Goal: Transaction & Acquisition: Purchase product/service

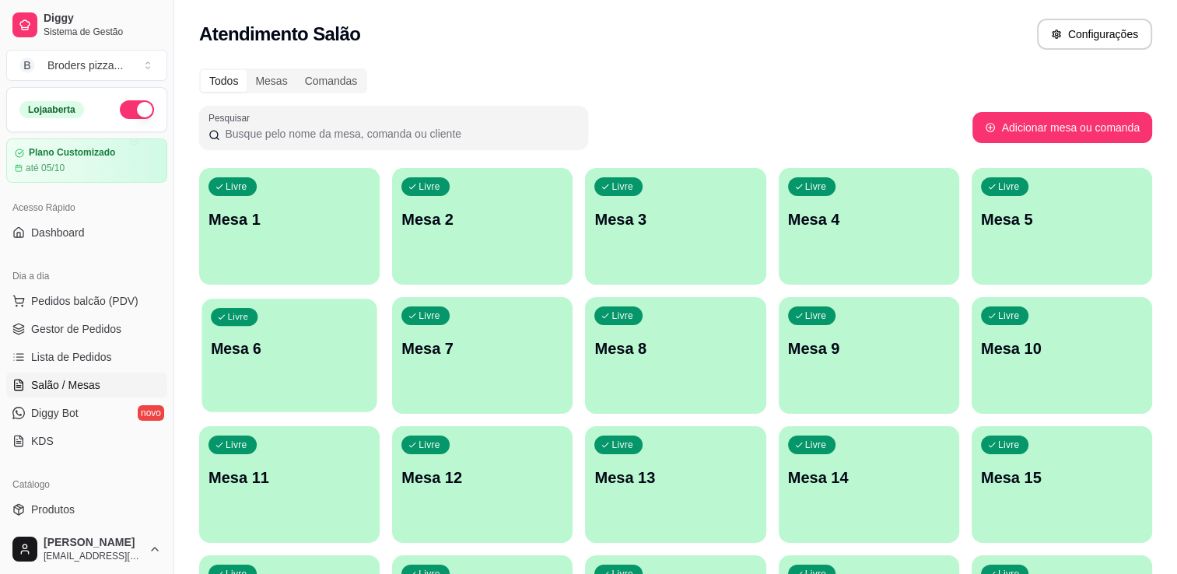
click at [239, 382] on div "Livre Mesa 6" at bounding box center [289, 346] width 175 height 95
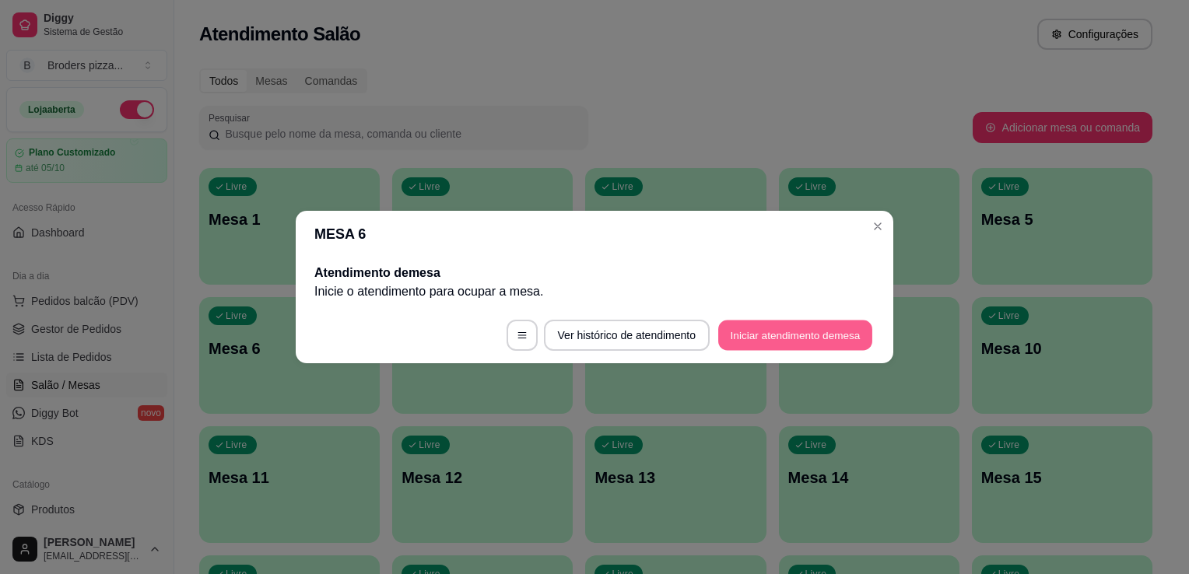
click at [771, 344] on button "Iniciar atendimento de mesa" at bounding box center [795, 336] width 154 height 30
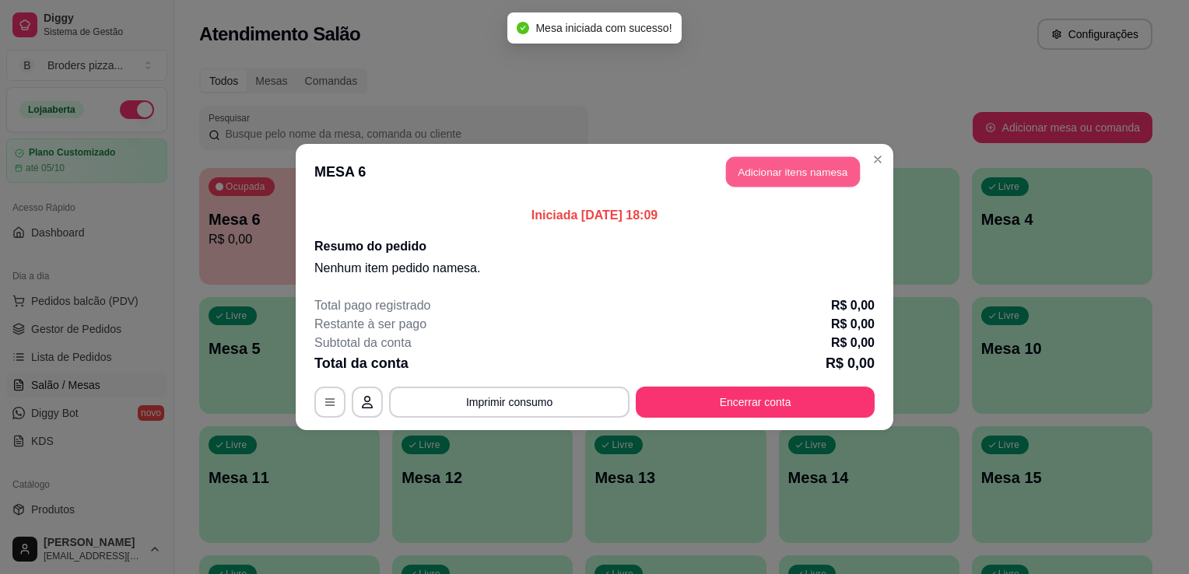
click at [763, 178] on button "Adicionar itens na mesa" at bounding box center [793, 172] width 134 height 30
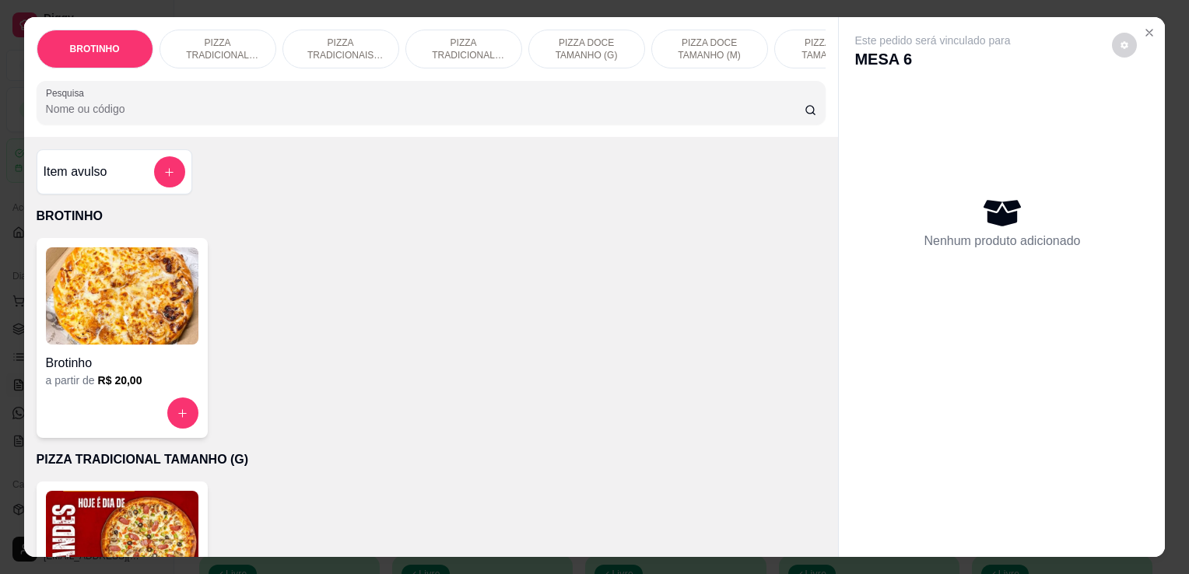
click at [137, 524] on img at bounding box center [122, 539] width 153 height 97
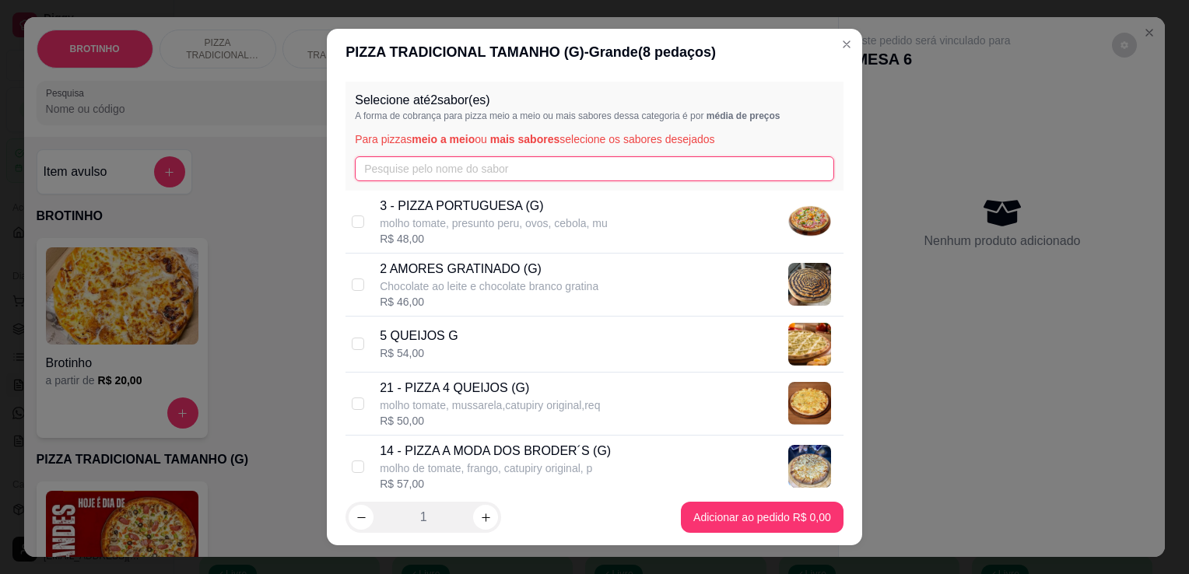
click at [413, 160] on input "text" at bounding box center [594, 168] width 479 height 25
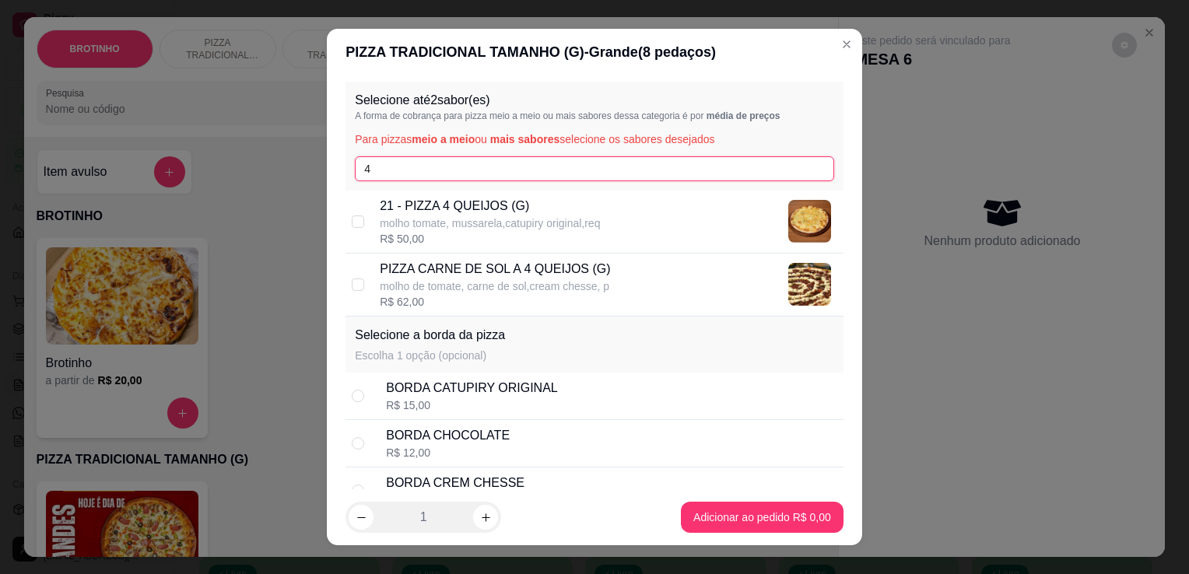
type input "4"
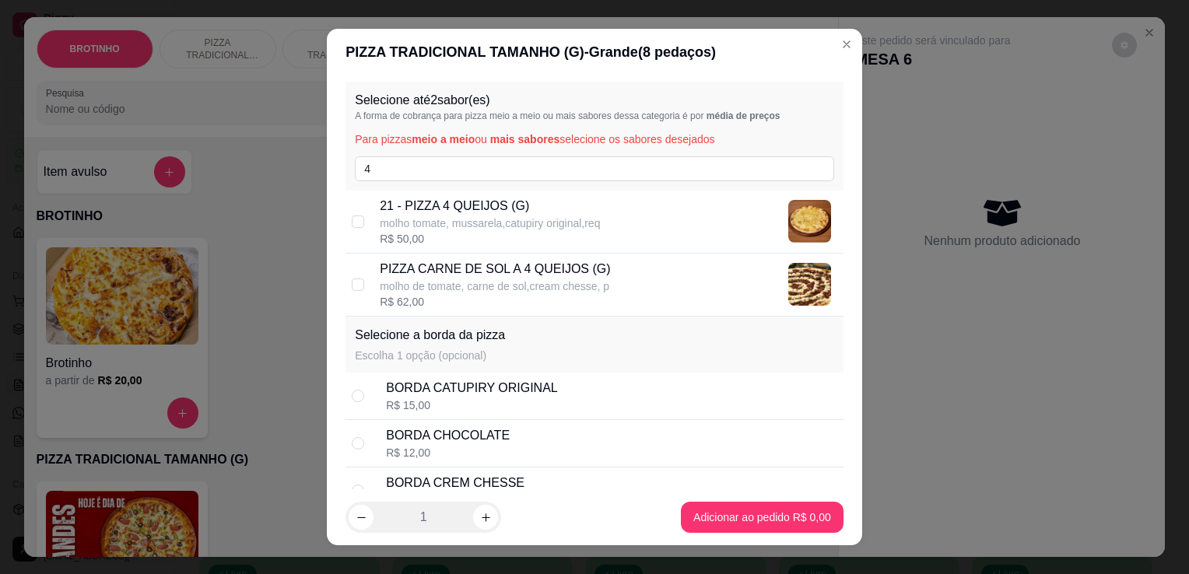
click at [486, 234] on div "R$ 50,00" at bounding box center [490, 239] width 220 height 16
checkbox input "true"
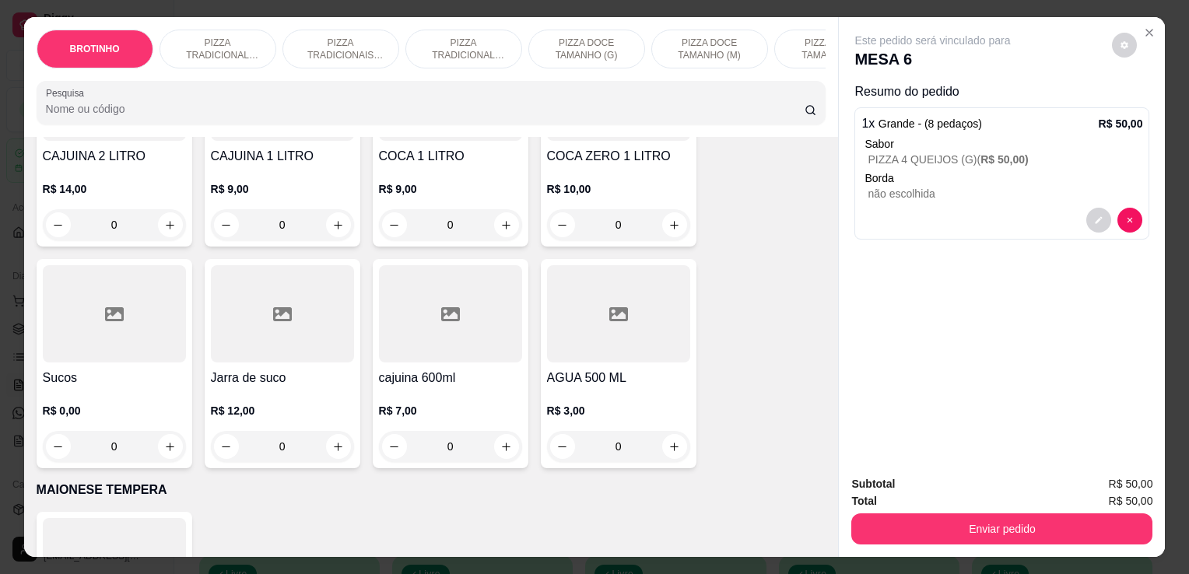
scroll to position [2173, 0]
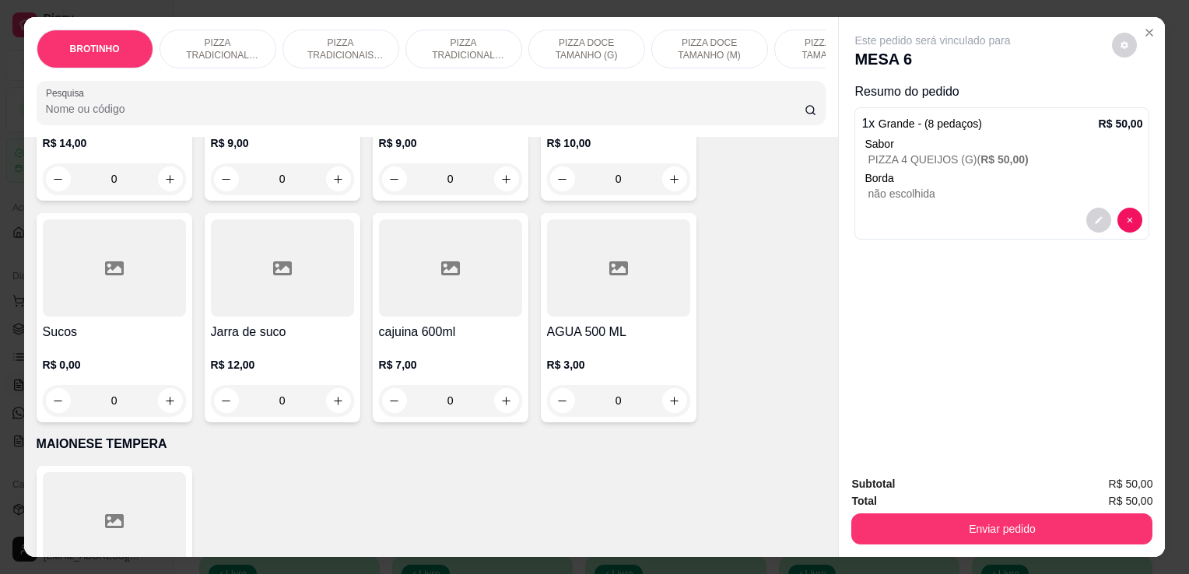
click at [339, 151] on p "R$ 9,00" at bounding box center [282, 143] width 143 height 16
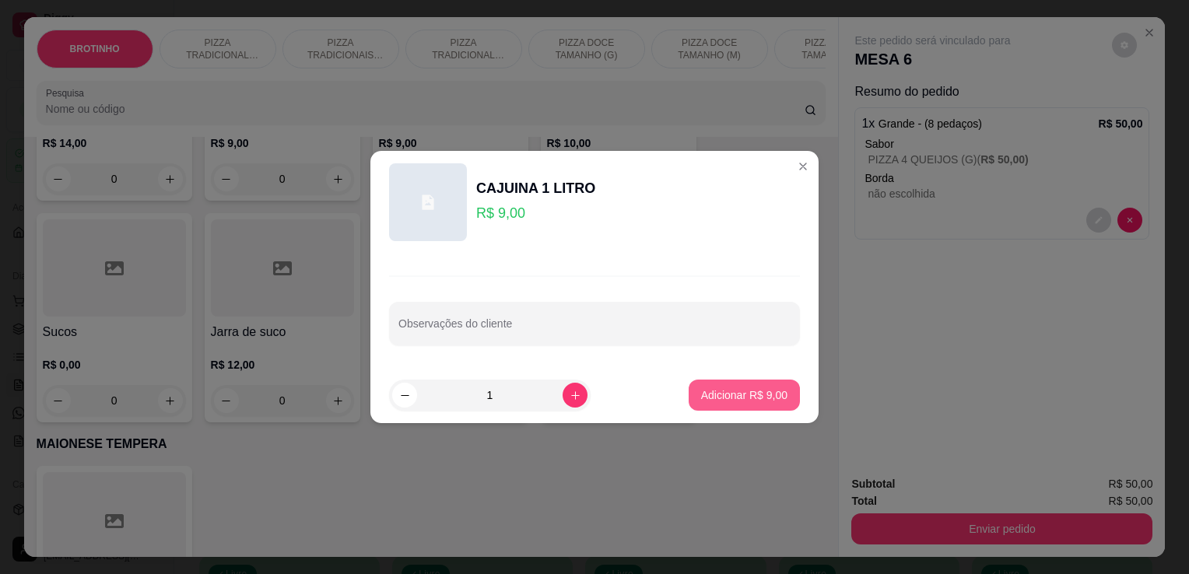
click at [767, 396] on p "Adicionar R$ 9,00" at bounding box center [744, 395] width 86 height 16
type input "1"
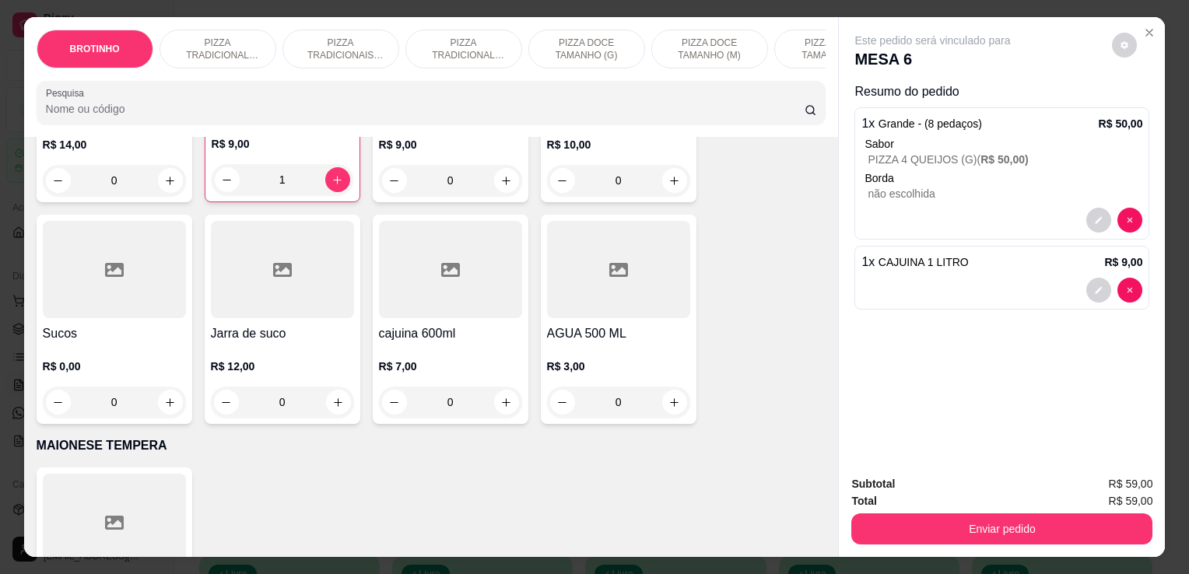
scroll to position [2175, 0]
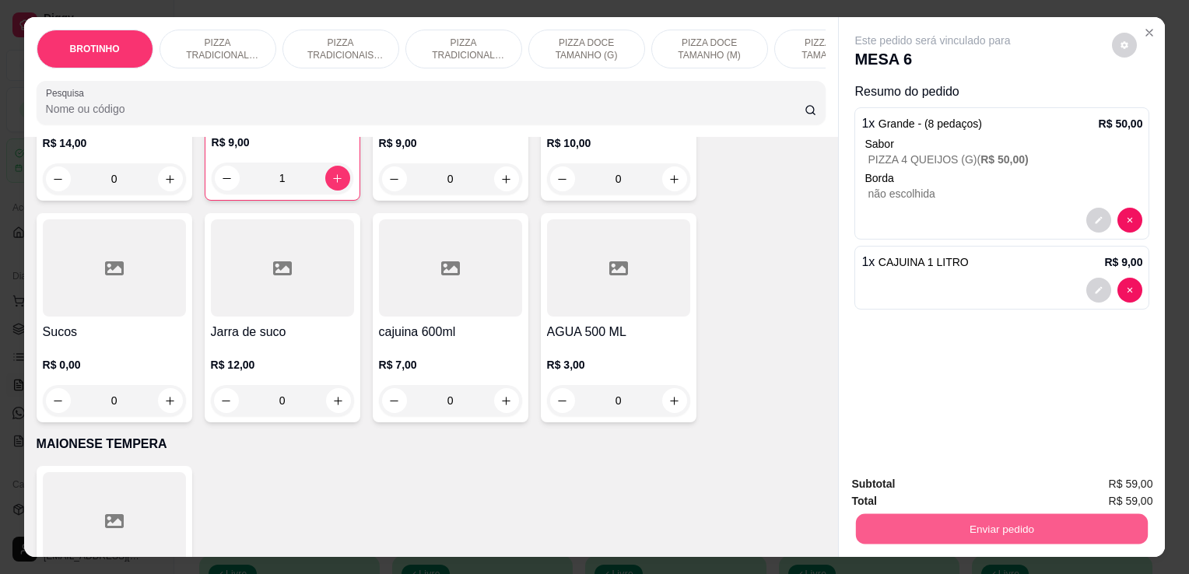
click at [926, 533] on button "Enviar pedido" at bounding box center [1002, 529] width 292 height 30
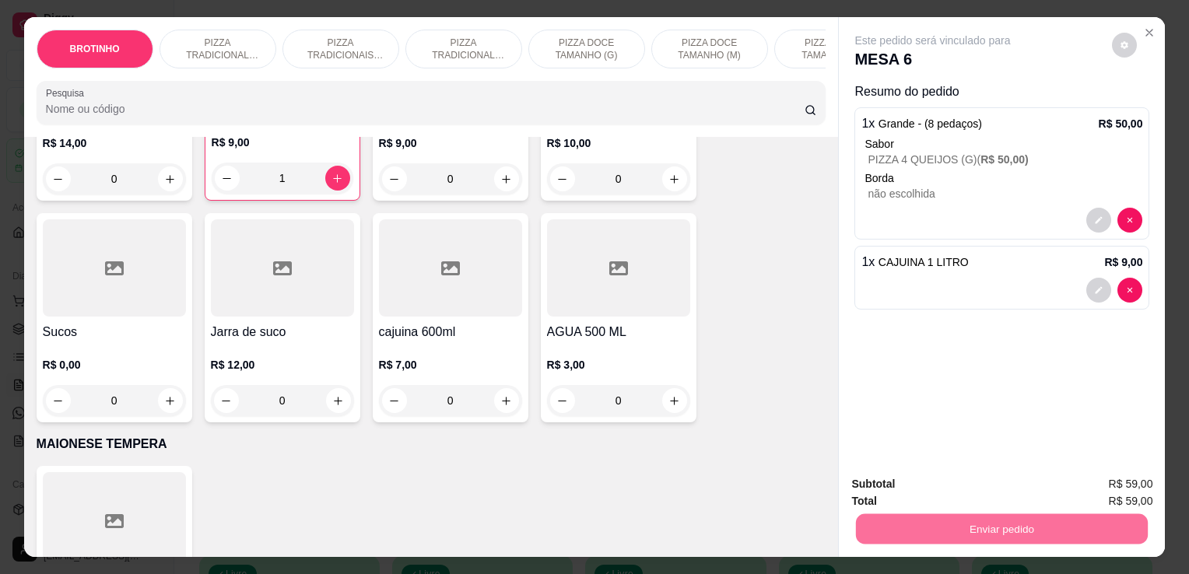
click at [951, 478] on button "Não registrar e enviar pedido" at bounding box center [950, 485] width 157 height 29
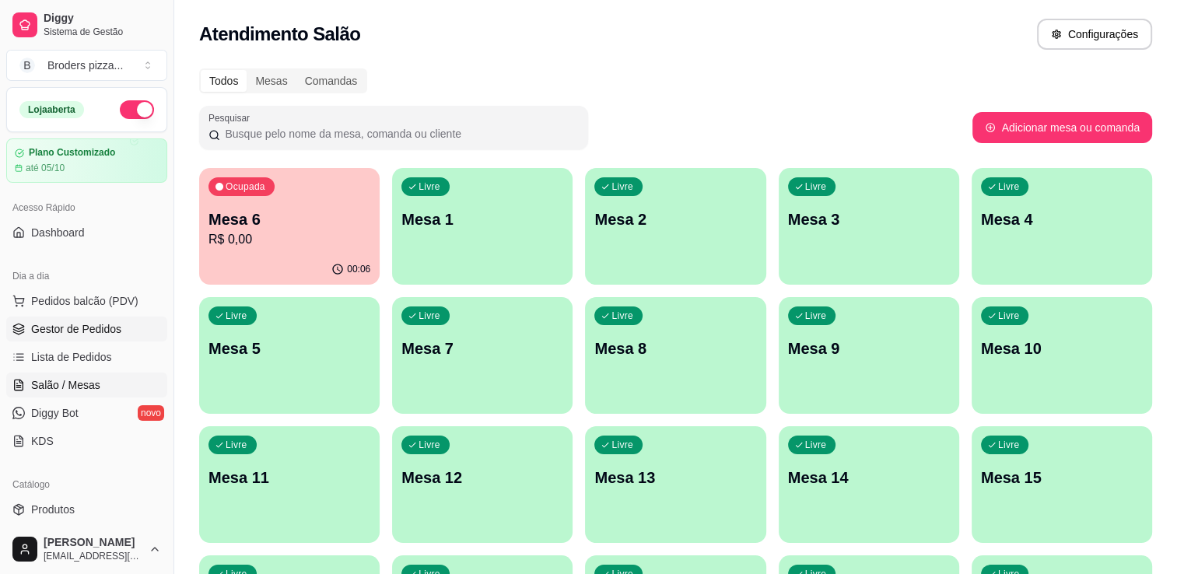
click at [107, 331] on span "Gestor de Pedidos" at bounding box center [76, 329] width 90 height 16
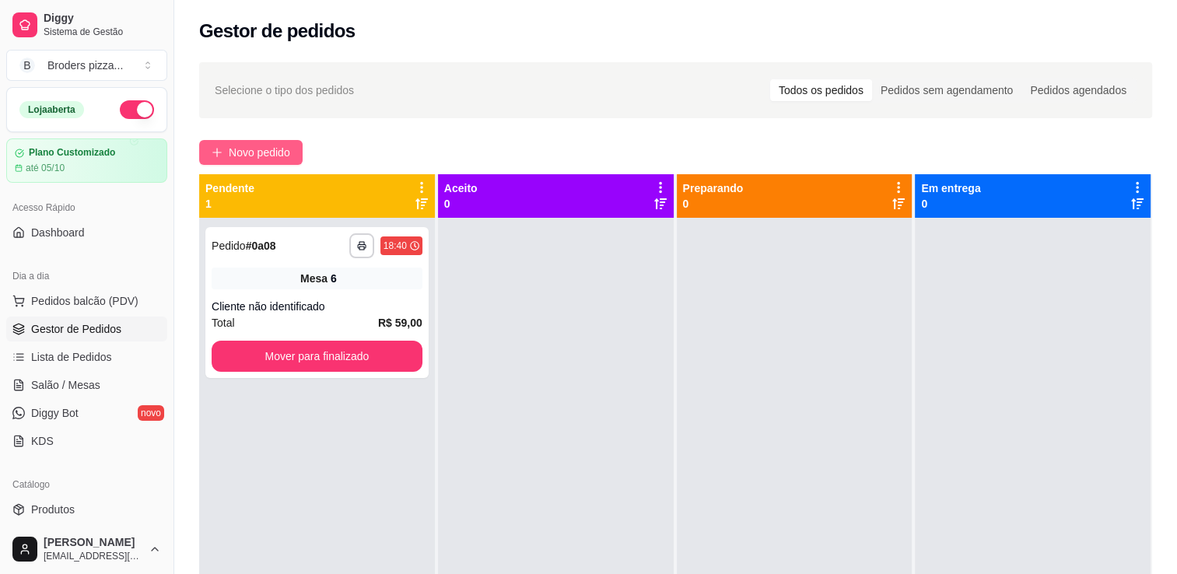
click at [243, 153] on span "Novo pedido" at bounding box center [259, 152] width 61 height 17
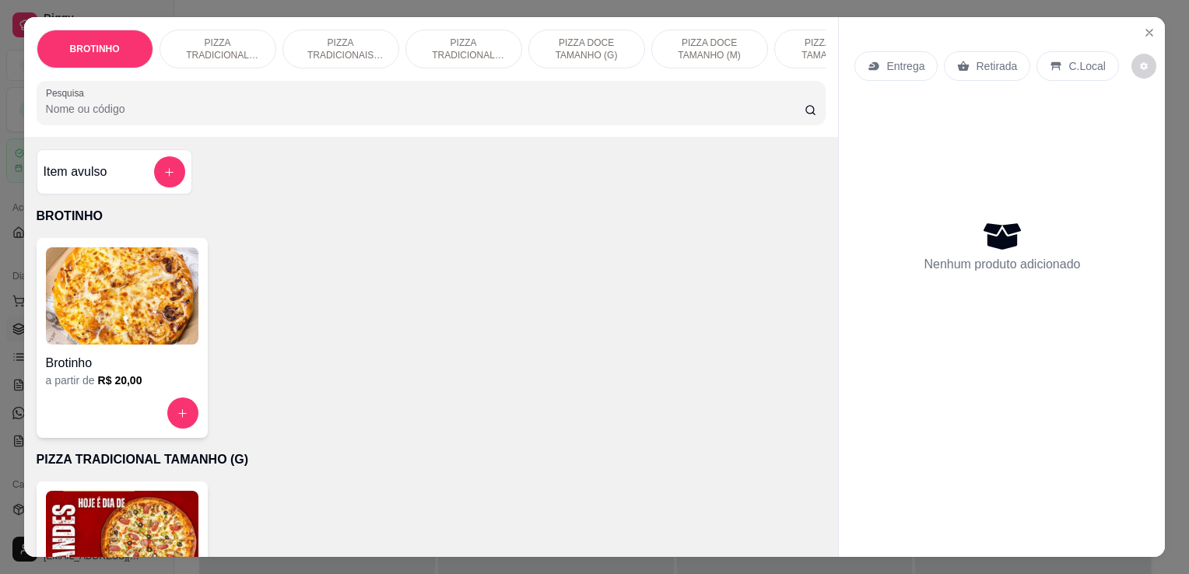
click at [136, 509] on img at bounding box center [122, 539] width 153 height 97
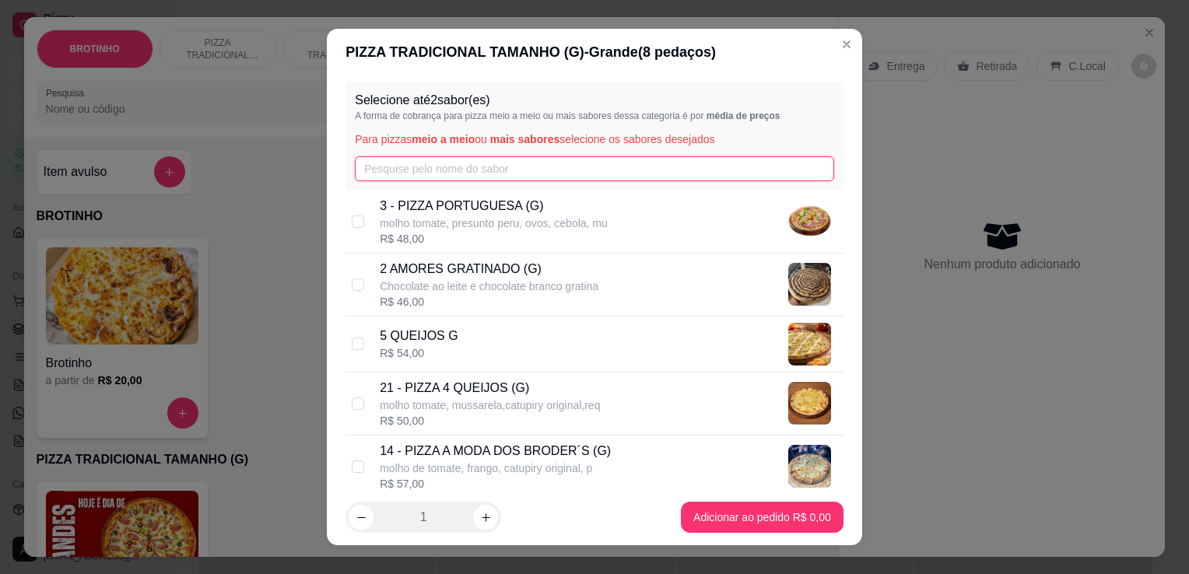
click at [405, 170] on input "text" at bounding box center [594, 168] width 479 height 25
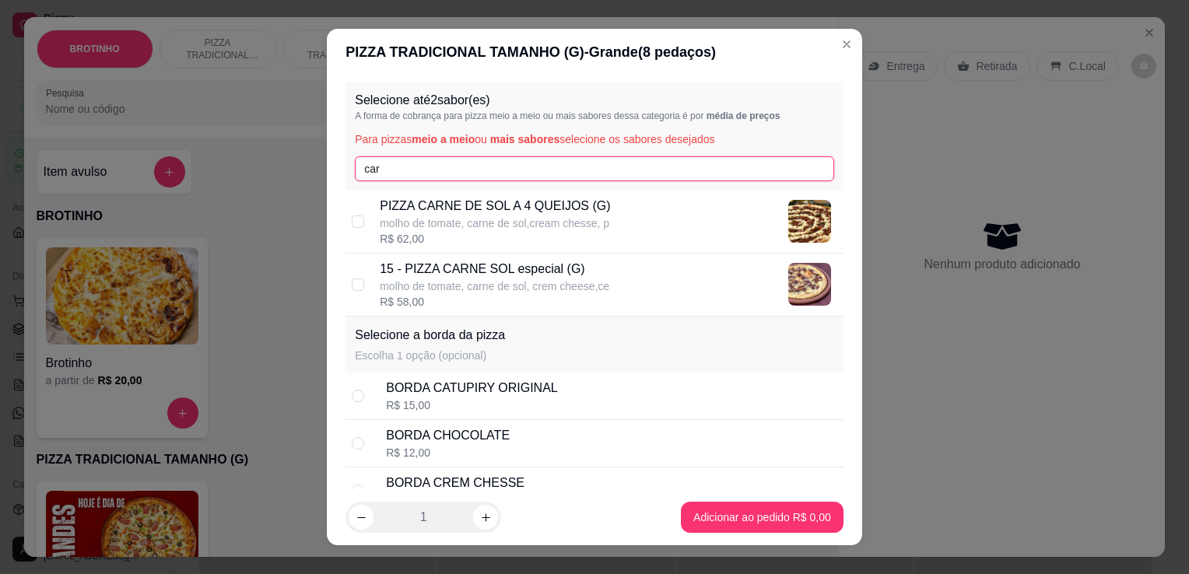
type input "car"
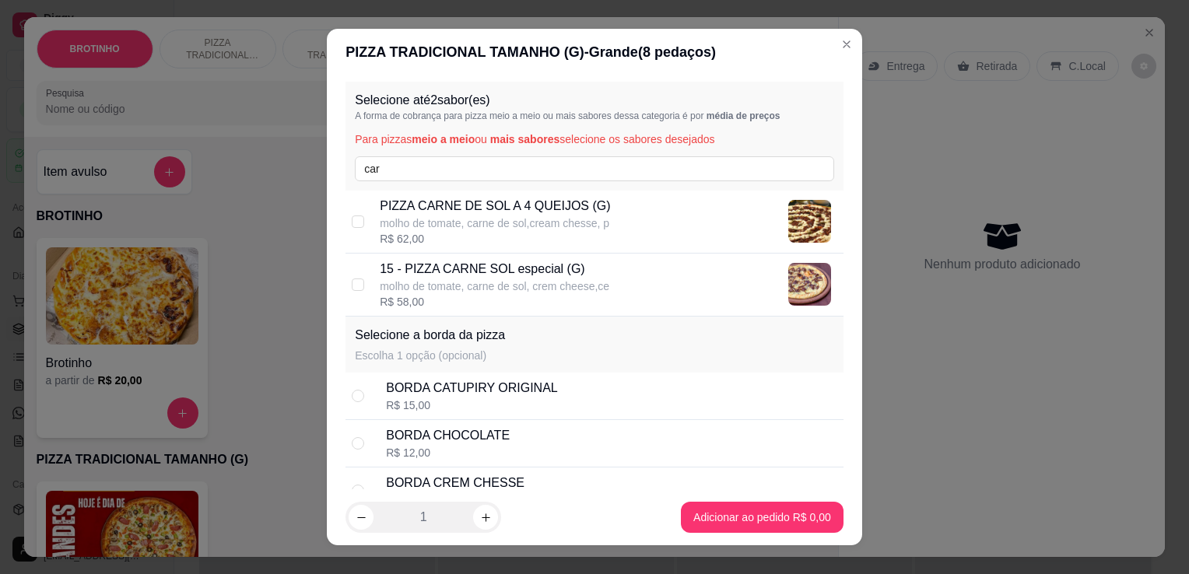
click at [566, 276] on p "15 - PIZZA CARNE SOL especial (G)" at bounding box center [495, 269] width 230 height 19
checkbox input "true"
drag, startPoint x: 464, startPoint y: 184, endPoint x: 458, endPoint y: 164, distance: 21.2
click at [458, 164] on div "Selecione até 2 sabor(es) A forma de cobrança para pizza meio a meio ou mais sa…" at bounding box center [594, 136] width 498 height 109
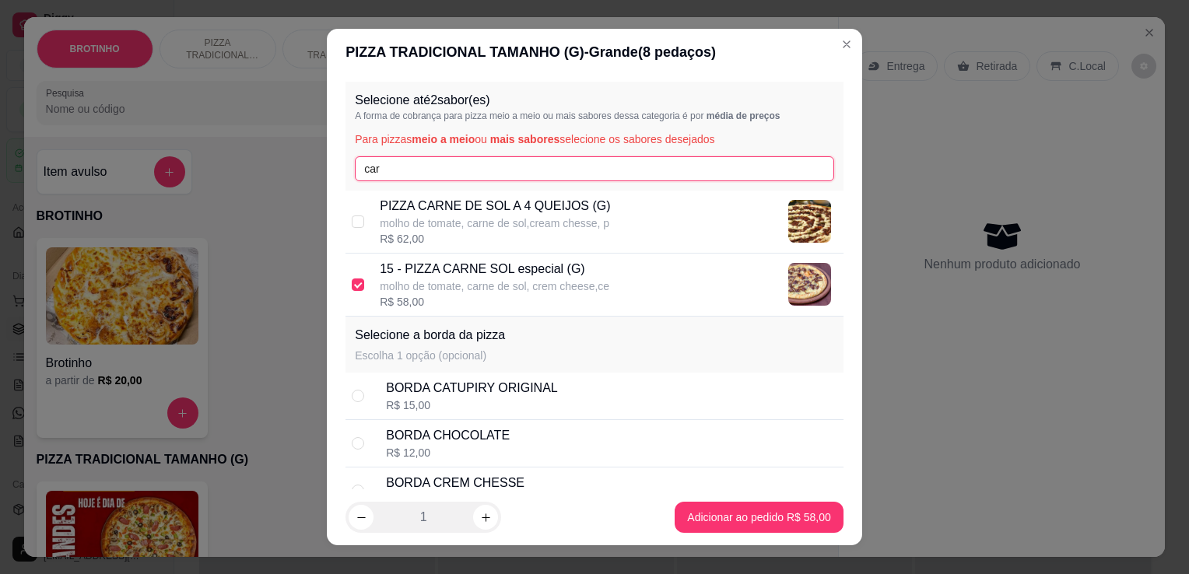
click at [458, 164] on input "car" at bounding box center [594, 168] width 479 height 25
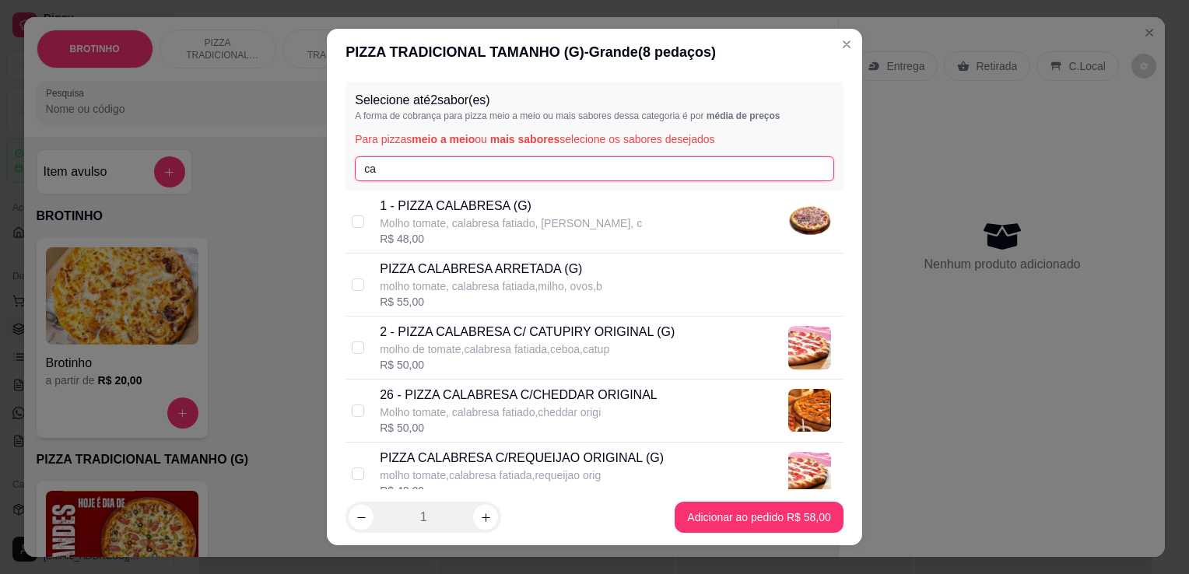
type input "c"
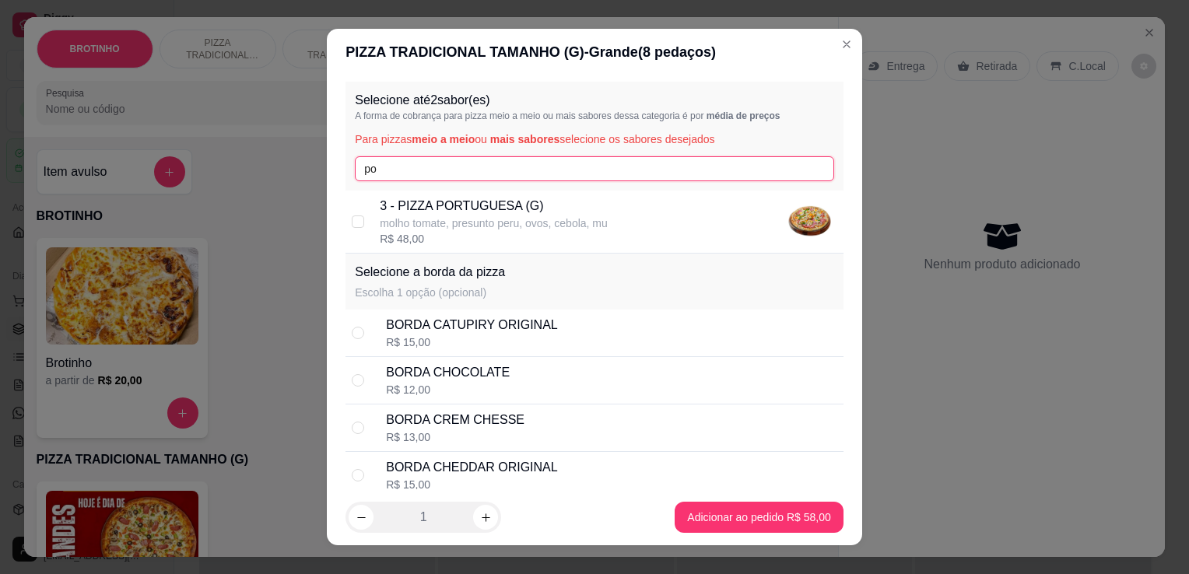
type input "po"
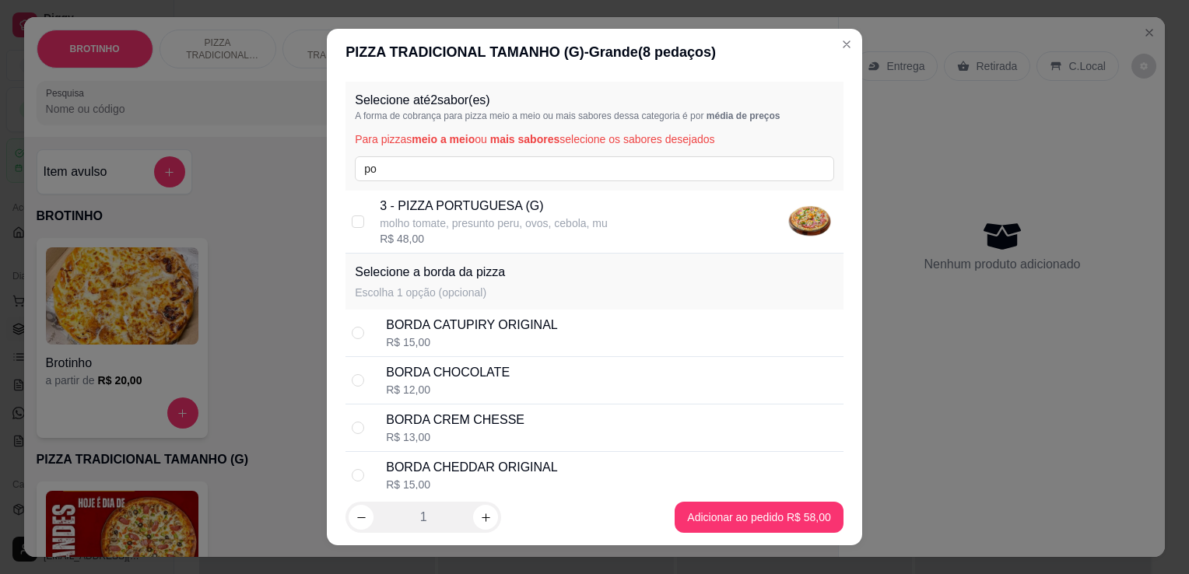
click at [471, 201] on p "3 - PIZZA PORTUGUESA (G)" at bounding box center [494, 206] width 228 height 19
checkbox input "true"
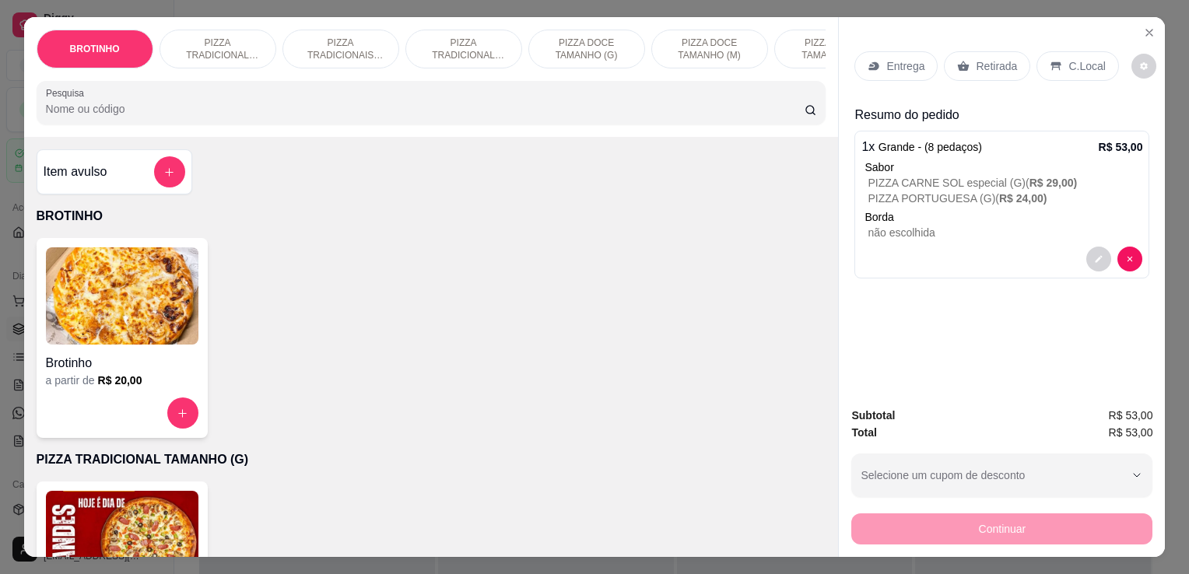
click at [979, 65] on p "Retirada" at bounding box center [996, 66] width 41 height 16
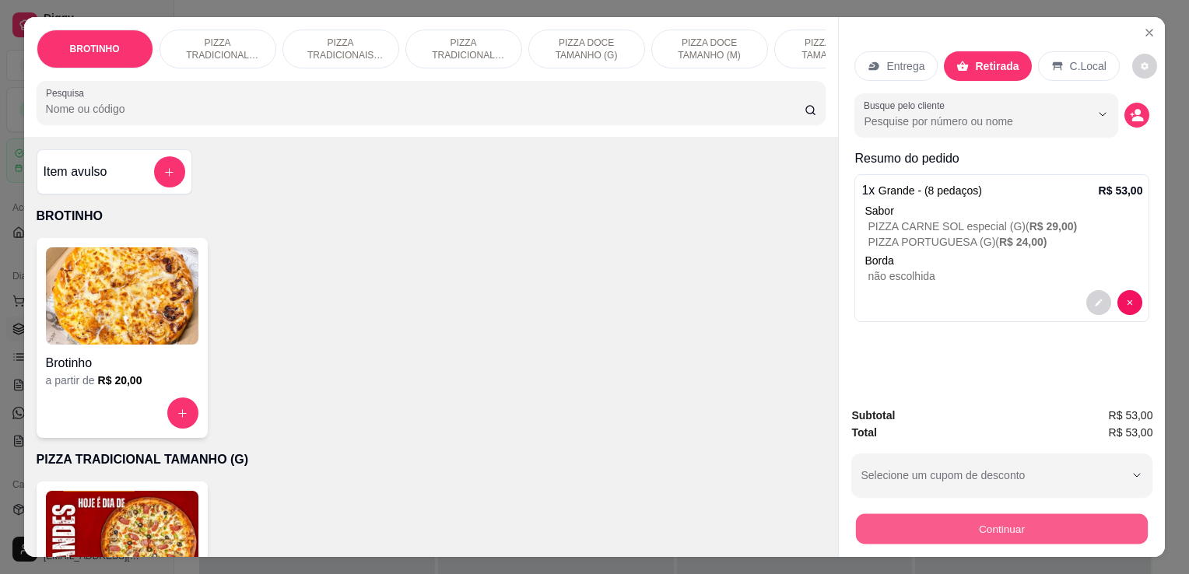
click at [974, 517] on button "Continuar" at bounding box center [1002, 529] width 292 height 30
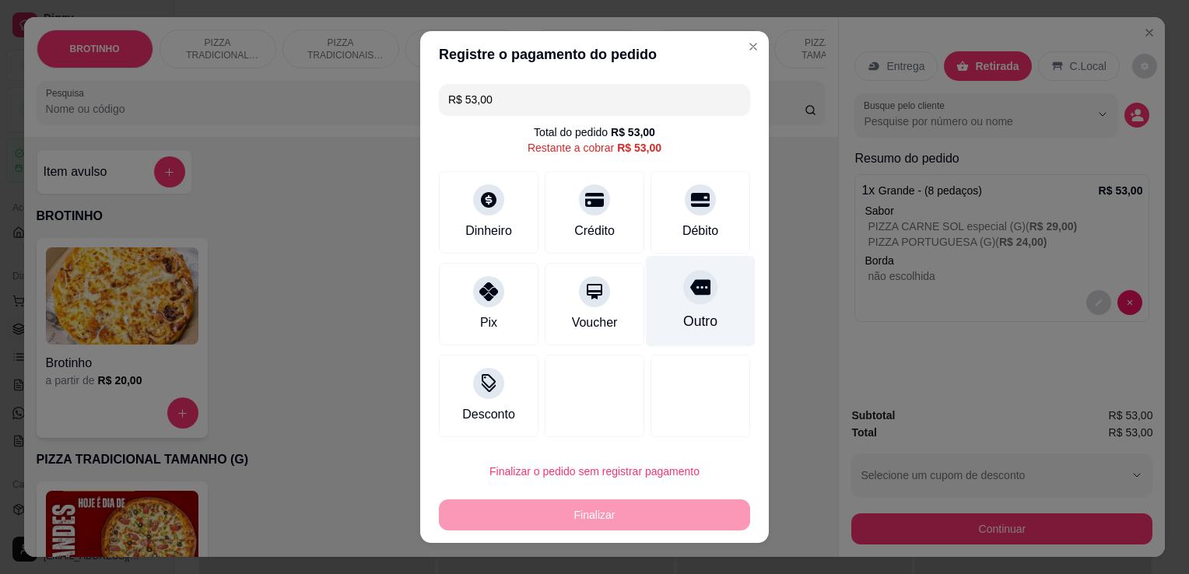
click at [700, 310] on div "Outro" at bounding box center [701, 301] width 110 height 91
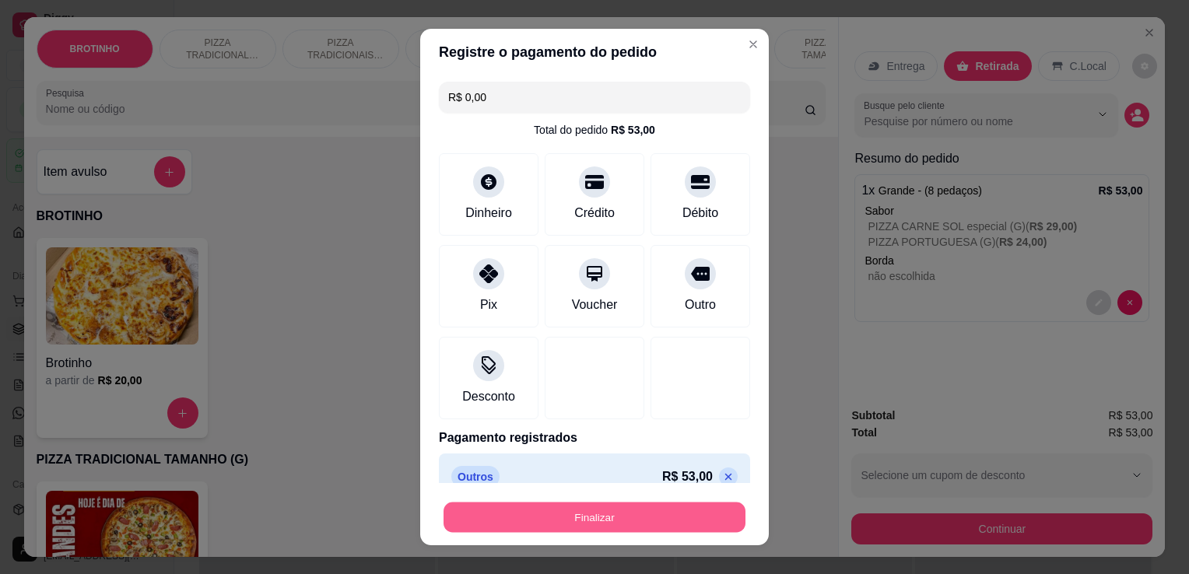
click at [593, 518] on button "Finalizar" at bounding box center [595, 518] width 302 height 30
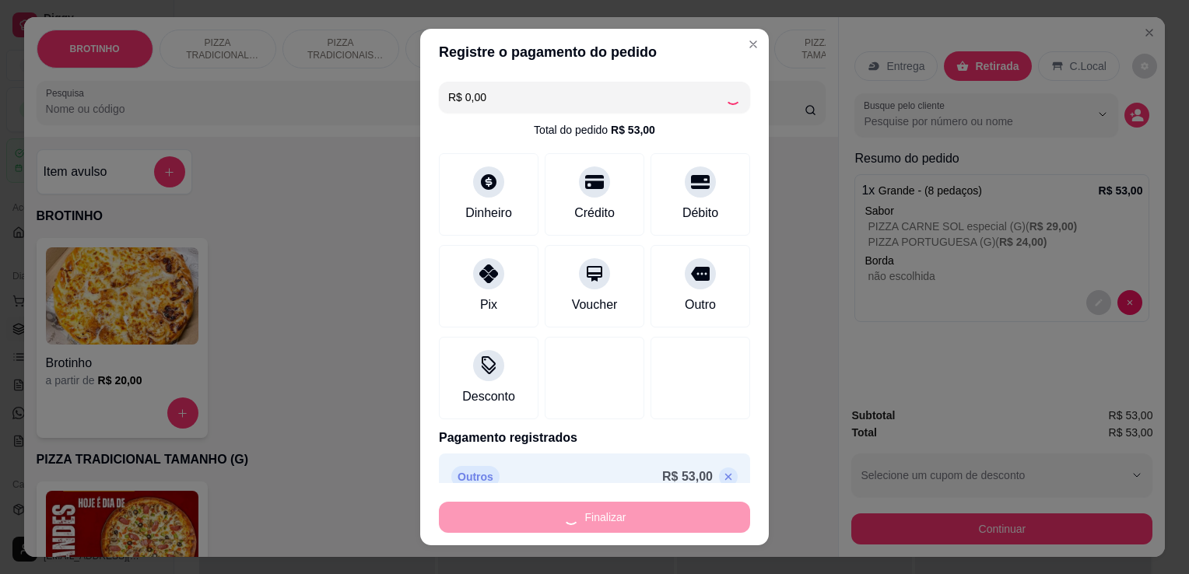
type input "-R$ 53,00"
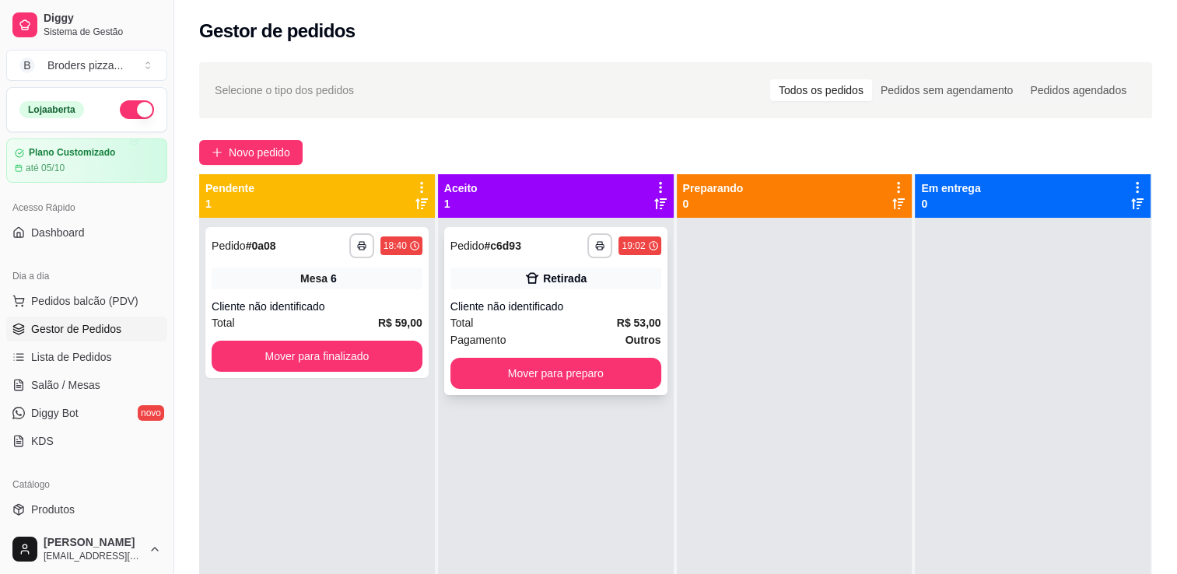
click at [535, 287] on div "Retirada" at bounding box center [556, 279] width 211 height 22
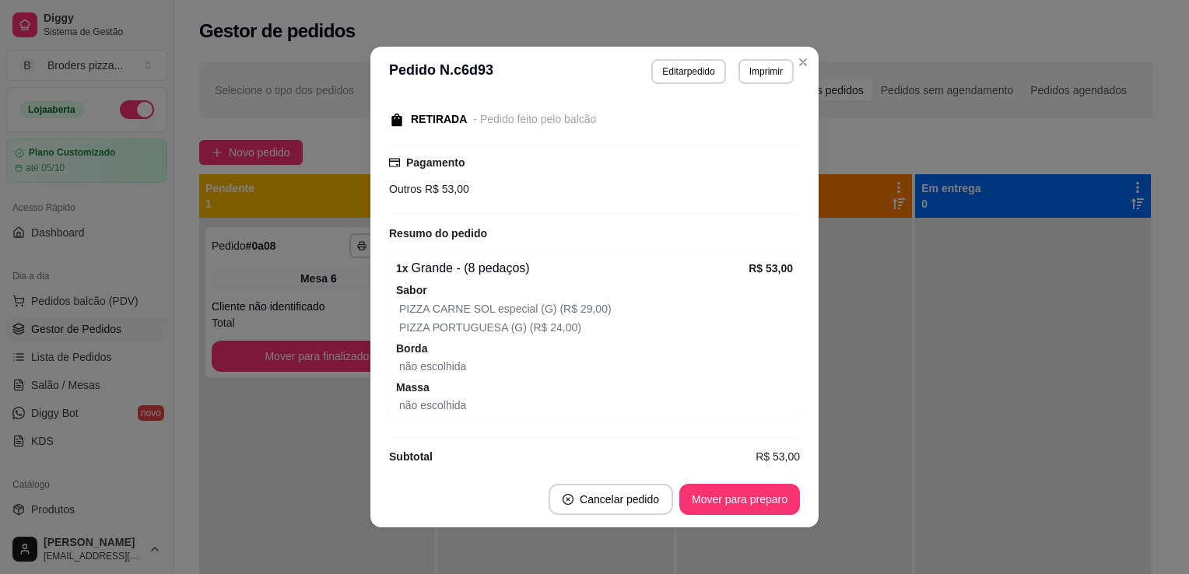
scroll to position [174, 0]
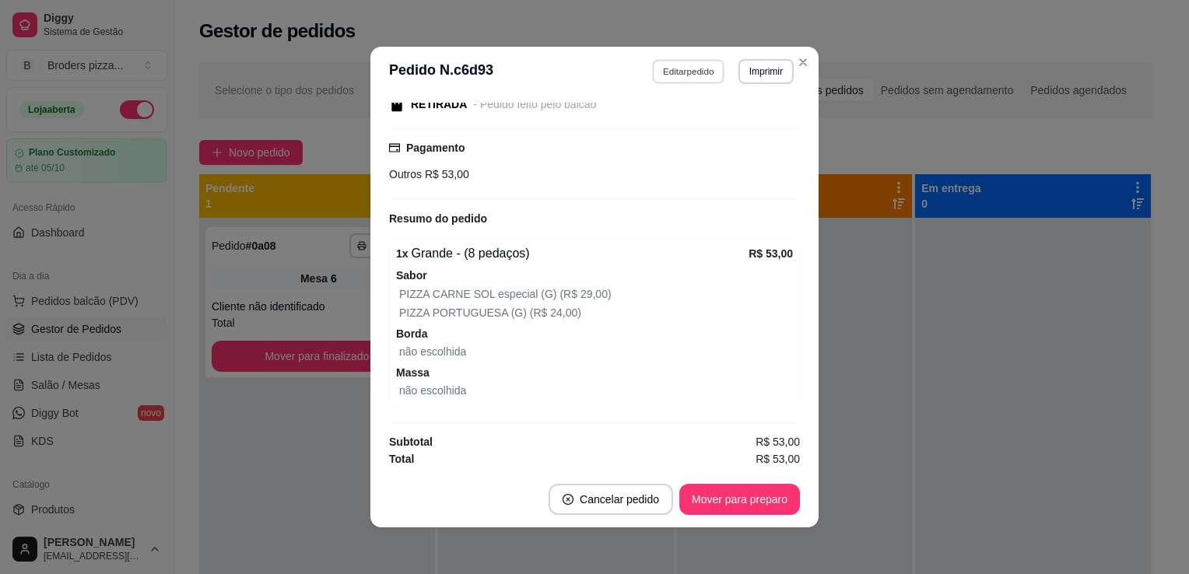
click at [707, 65] on button "Editar pedido" at bounding box center [689, 71] width 72 height 24
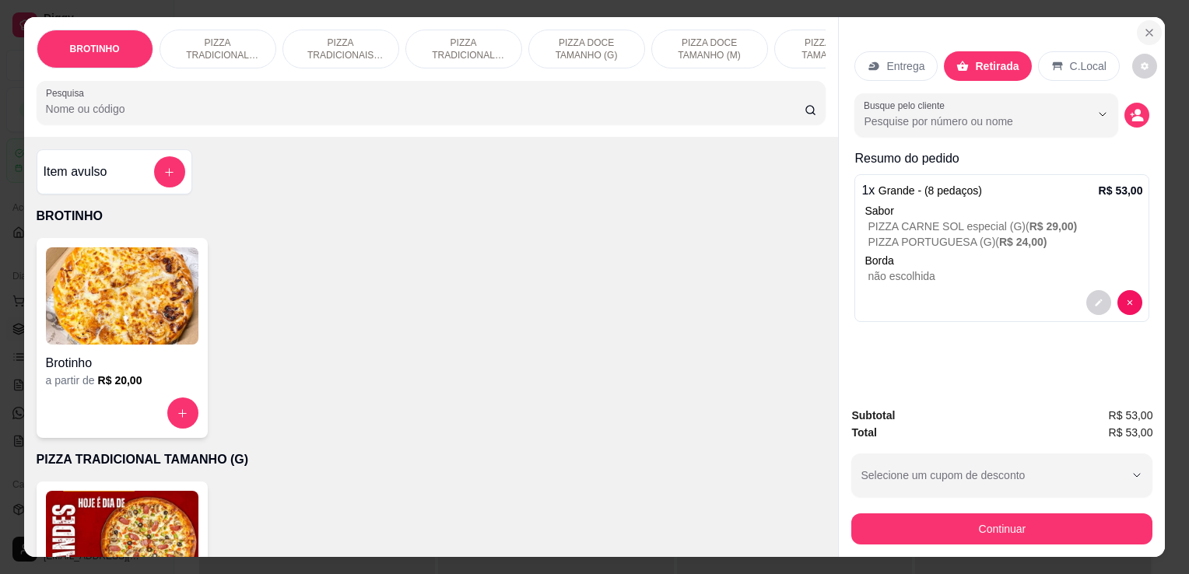
click at [1143, 29] on icon "Close" at bounding box center [1149, 32] width 12 height 12
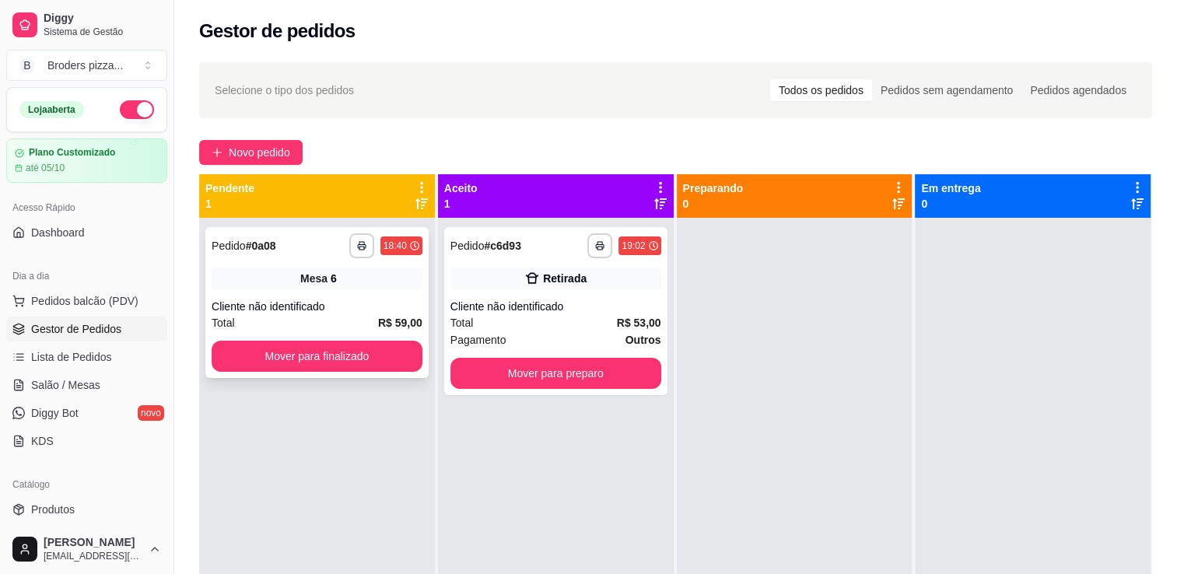
click at [366, 274] on div "Mesa 6" at bounding box center [317, 279] width 211 height 22
click at [46, 385] on span "Salão / Mesas" at bounding box center [65, 385] width 69 height 16
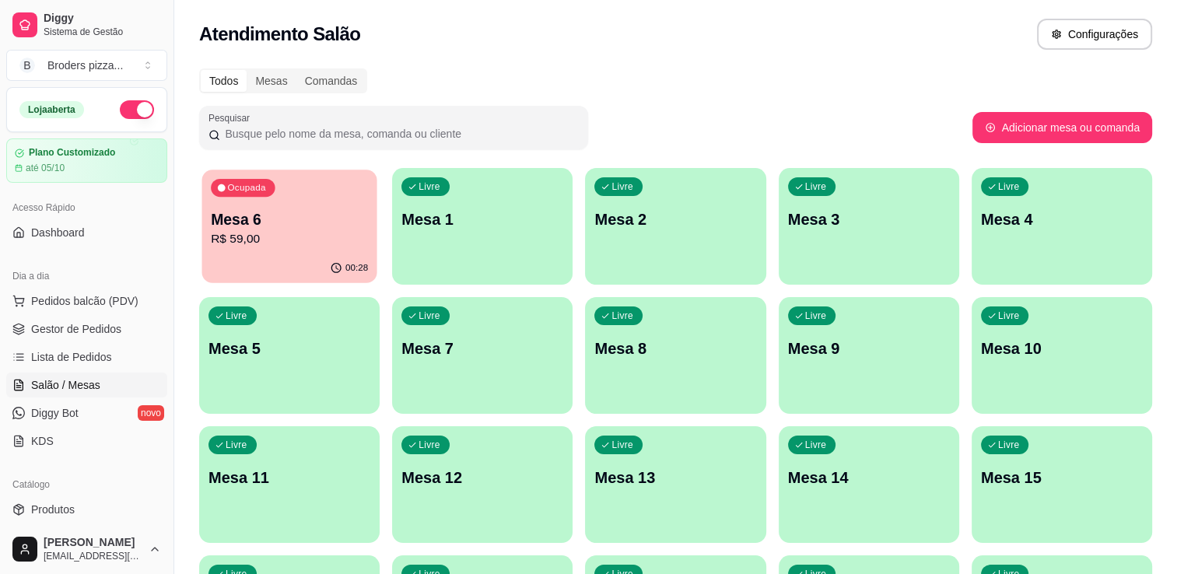
click at [237, 236] on p "R$ 59,00" at bounding box center [289, 239] width 157 height 18
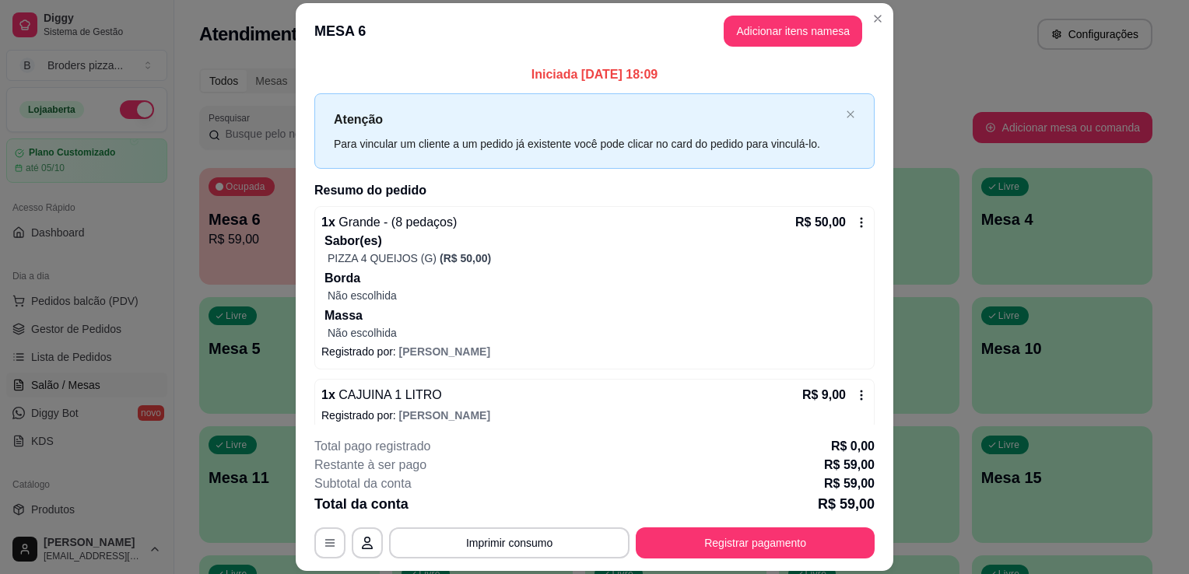
click at [861, 394] on icon at bounding box center [862, 395] width 2 height 10
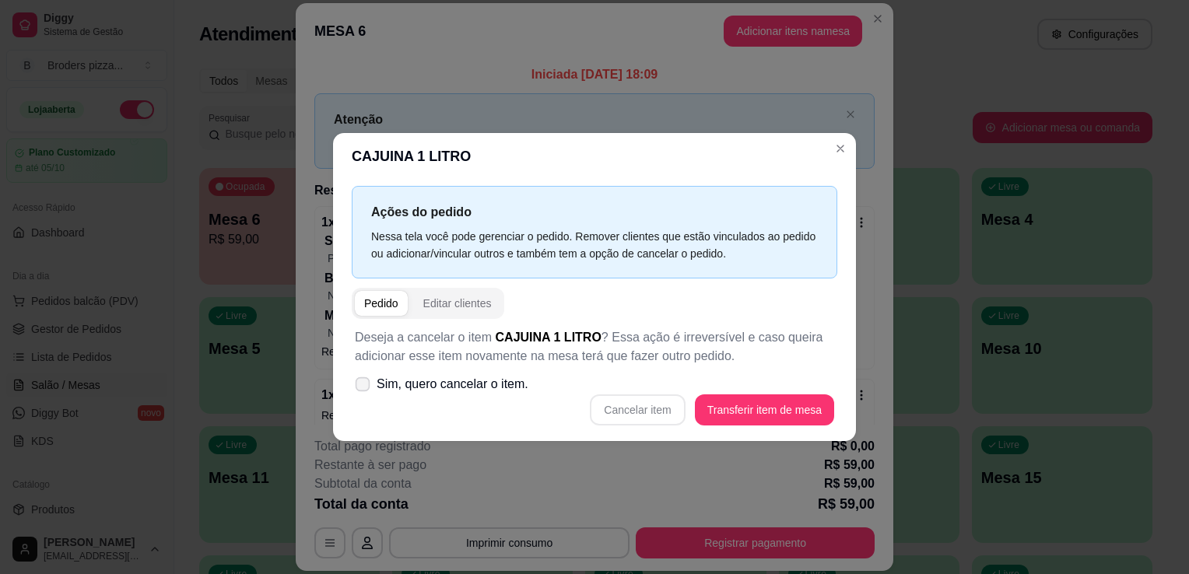
click at [428, 383] on span "Sim, quero cancelar o item." at bounding box center [453, 384] width 152 height 19
click at [364, 387] on input "Sim, quero cancelar o item." at bounding box center [359, 392] width 10 height 10
checkbox input "true"
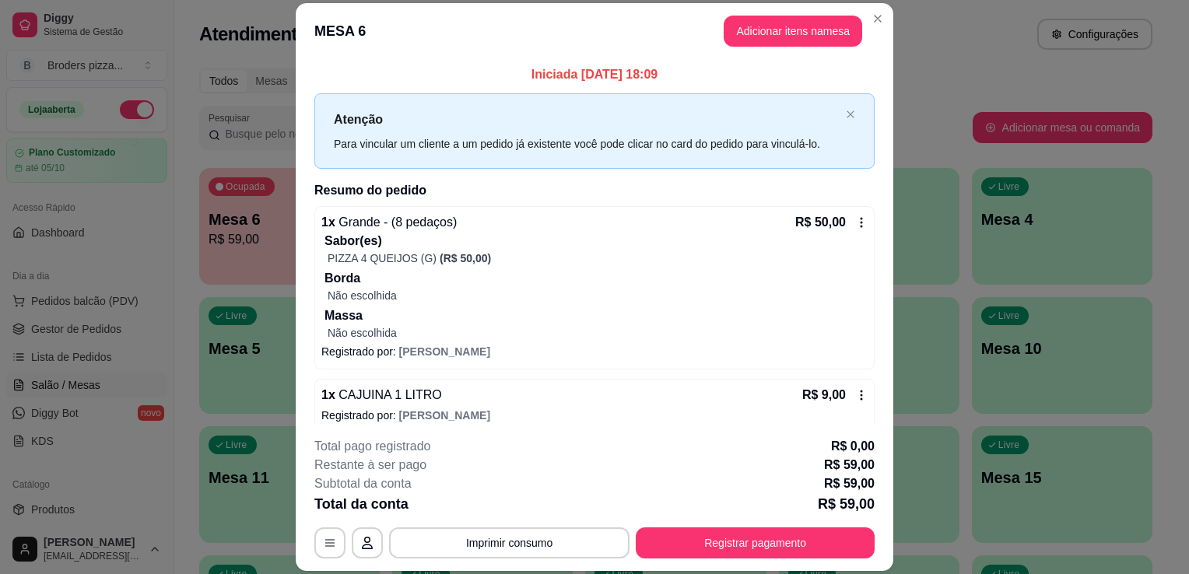
click at [843, 402] on div "R$ 9,00" at bounding box center [834, 395] width 65 height 19
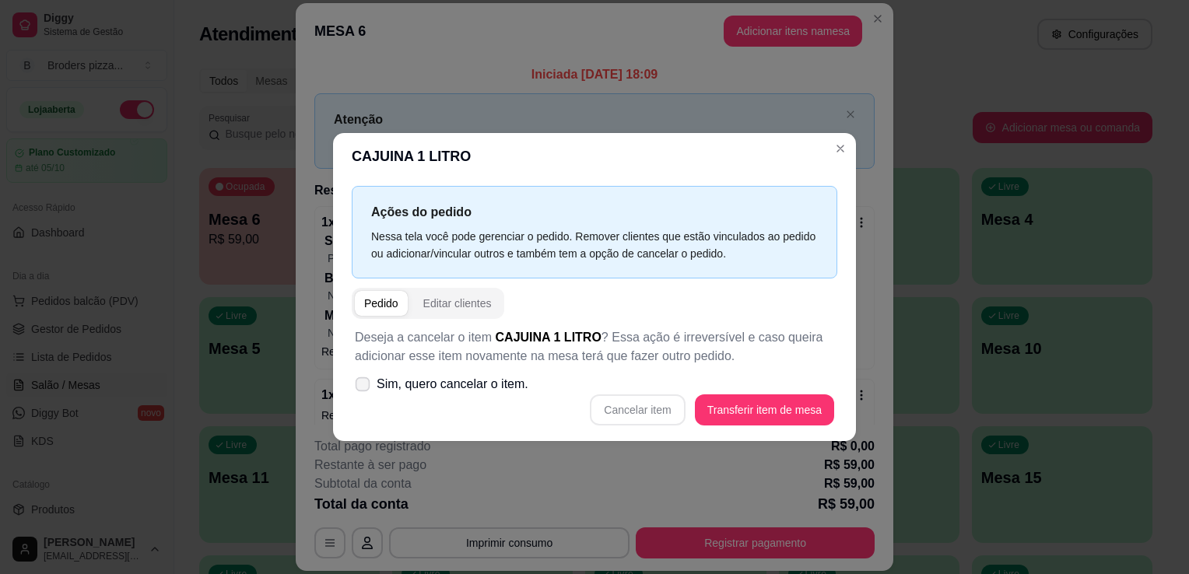
click at [453, 389] on span "Sim, quero cancelar o item." at bounding box center [453, 384] width 152 height 19
click at [364, 389] on input "Sim, quero cancelar o item." at bounding box center [359, 392] width 10 height 10
checkbox input "true"
click at [681, 416] on button "Cancelar item" at bounding box center [637, 410] width 93 height 30
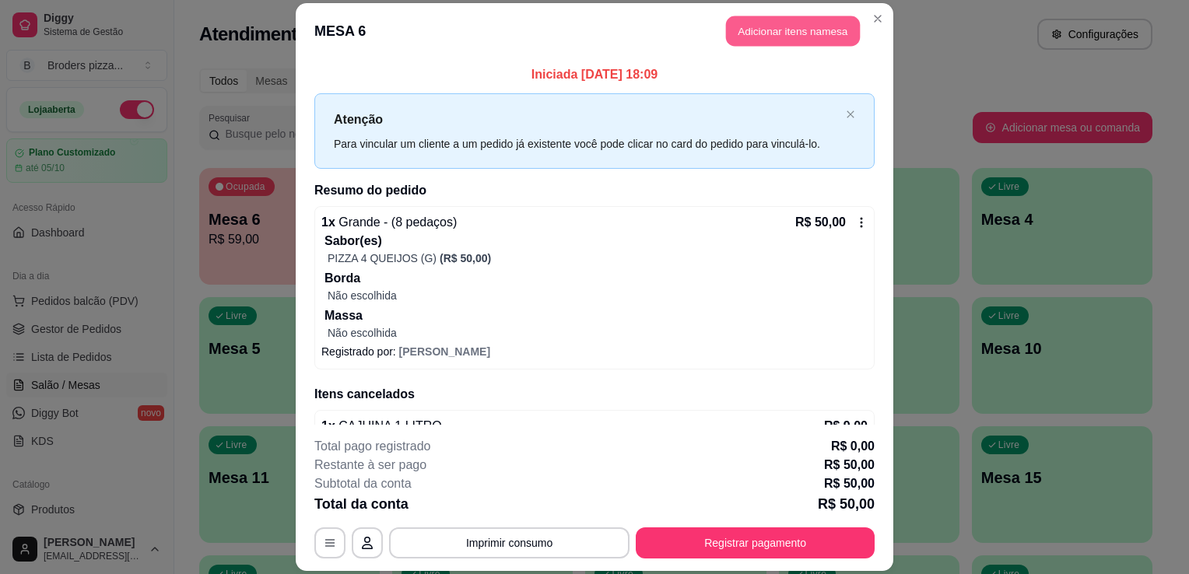
click at [745, 39] on button "Adicionar itens na mesa" at bounding box center [793, 31] width 134 height 30
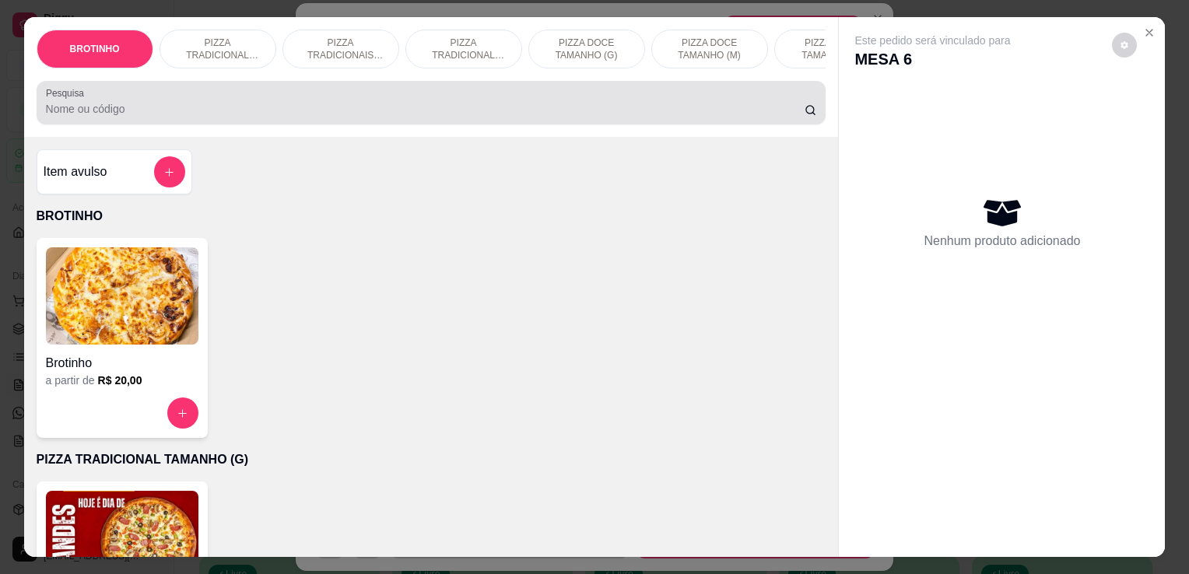
click at [356, 95] on div at bounding box center [431, 102] width 771 height 31
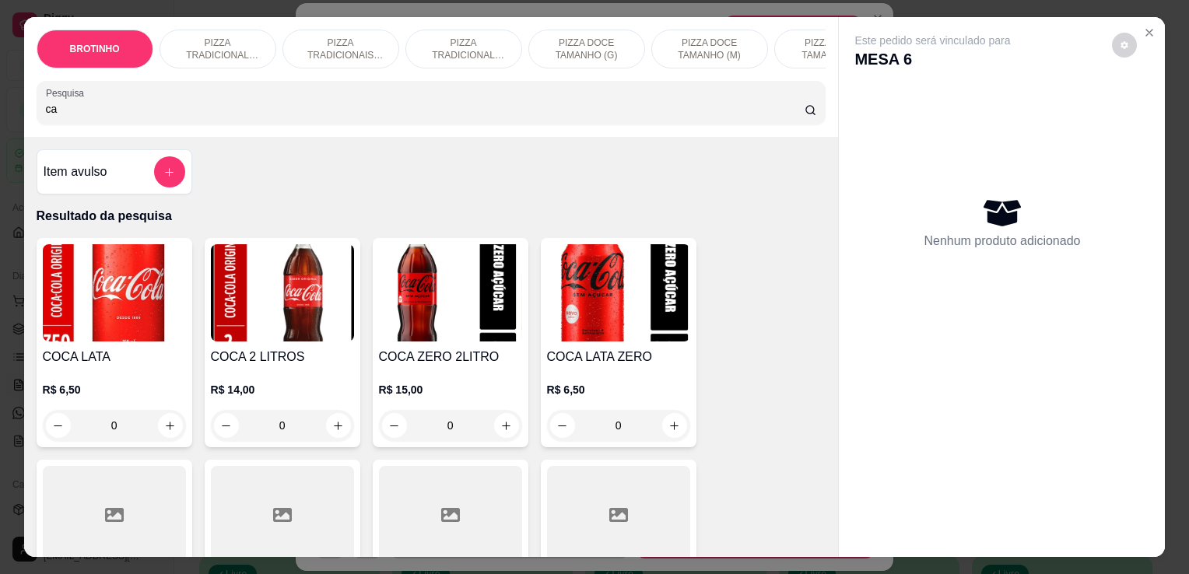
type input "ca"
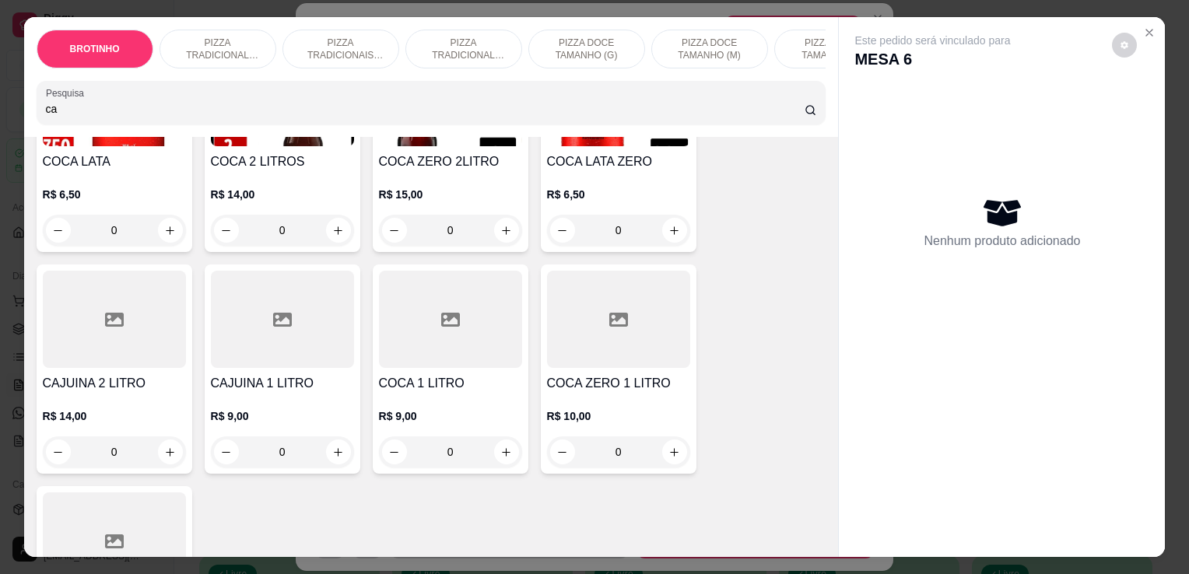
scroll to position [177, 0]
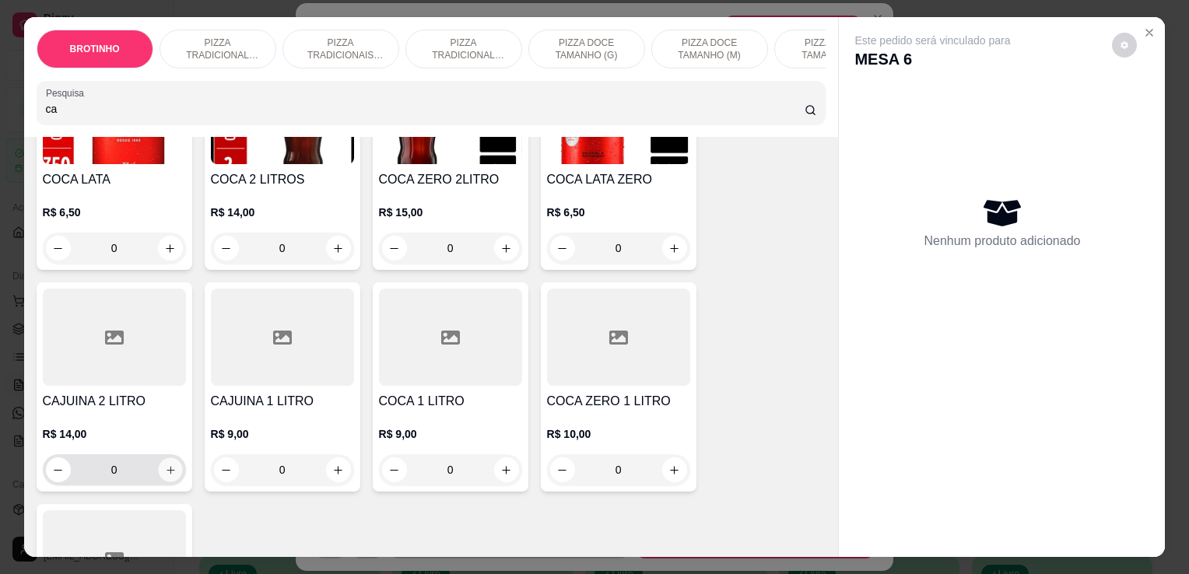
click at [164, 474] on icon "increase-product-quantity" at bounding box center [170, 471] width 12 height 12
type input "1"
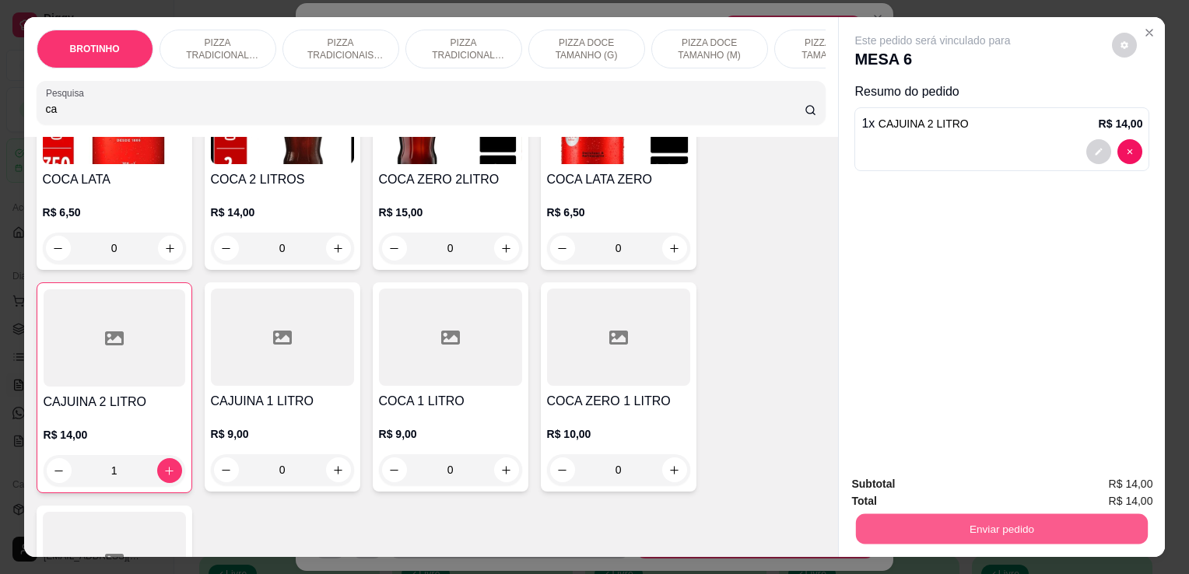
click at [933, 521] on button "Enviar pedido" at bounding box center [1002, 529] width 292 height 30
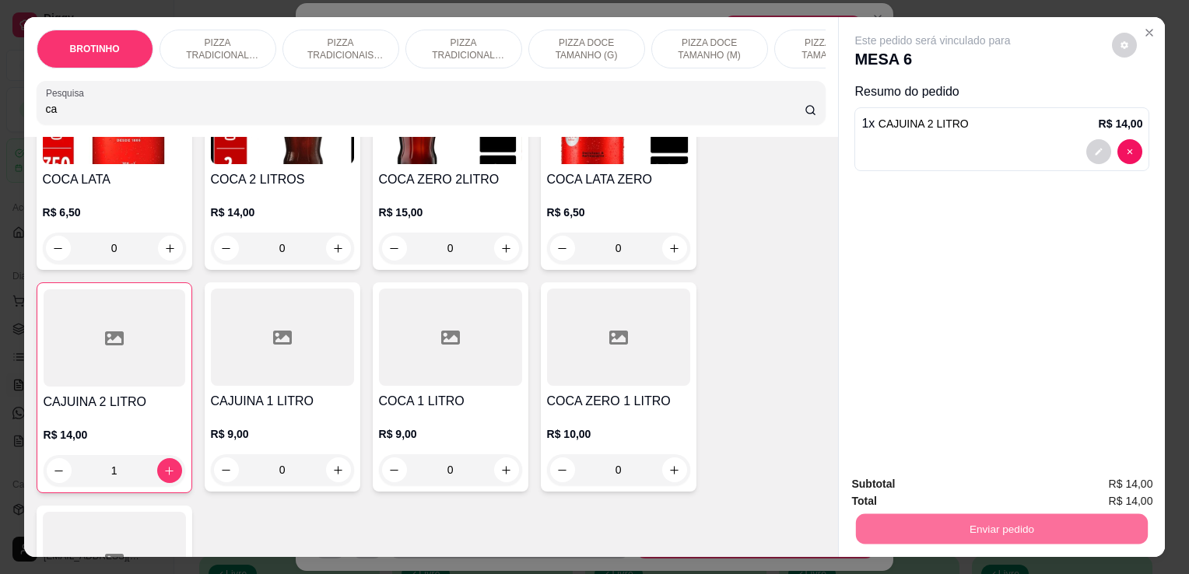
click at [915, 485] on button "Não registrar e enviar pedido" at bounding box center [950, 485] width 157 height 29
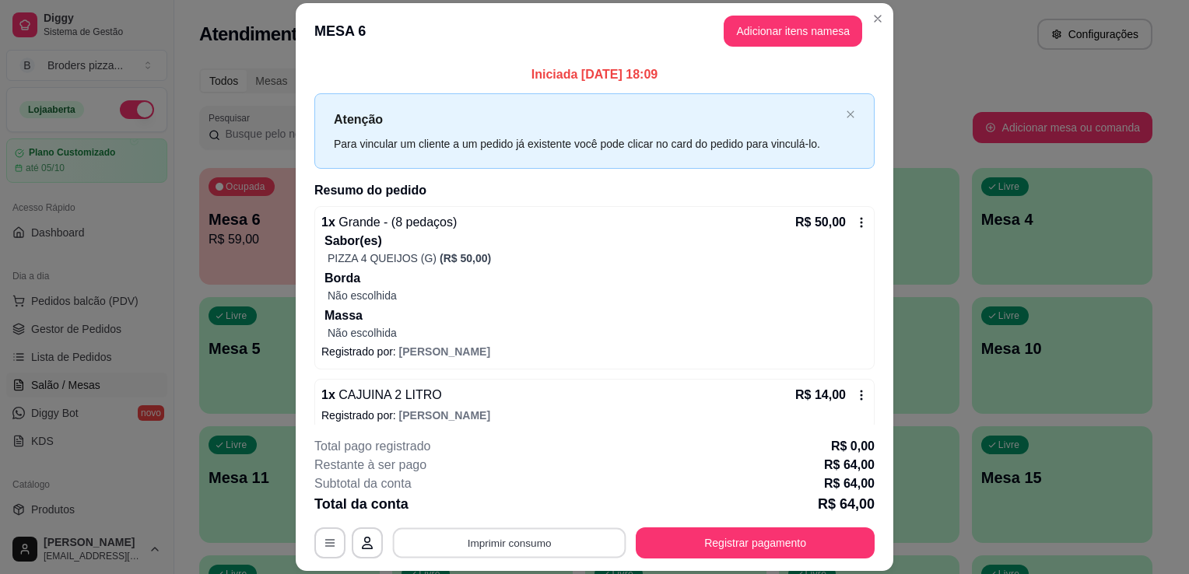
click at [579, 540] on button "Imprimir consumo" at bounding box center [509, 543] width 233 height 30
click at [488, 504] on button "IMPRESSORA" at bounding box center [508, 508] width 109 height 24
